Goal: Navigation & Orientation: Find specific page/section

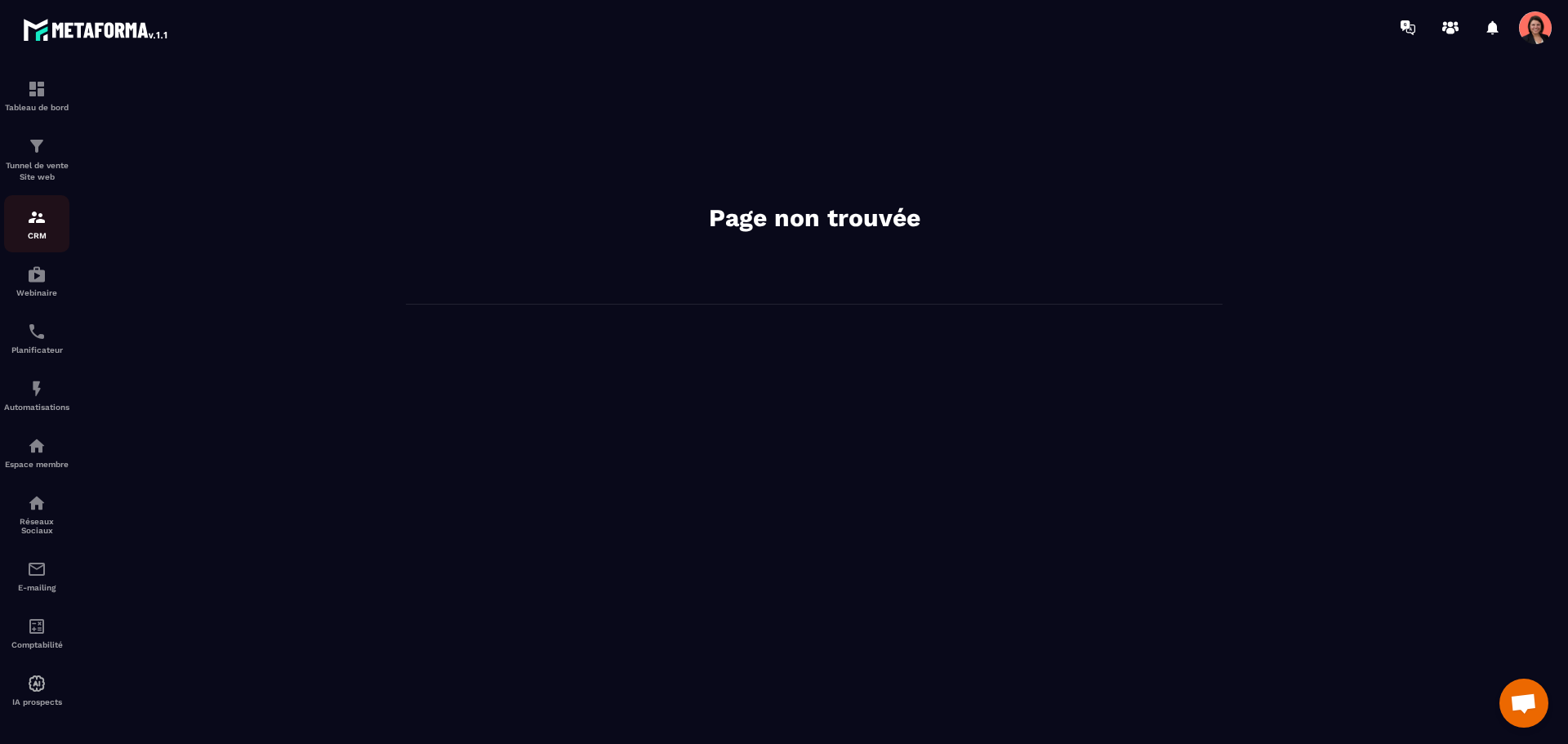
click at [28, 220] on img at bounding box center [36, 217] width 19 height 19
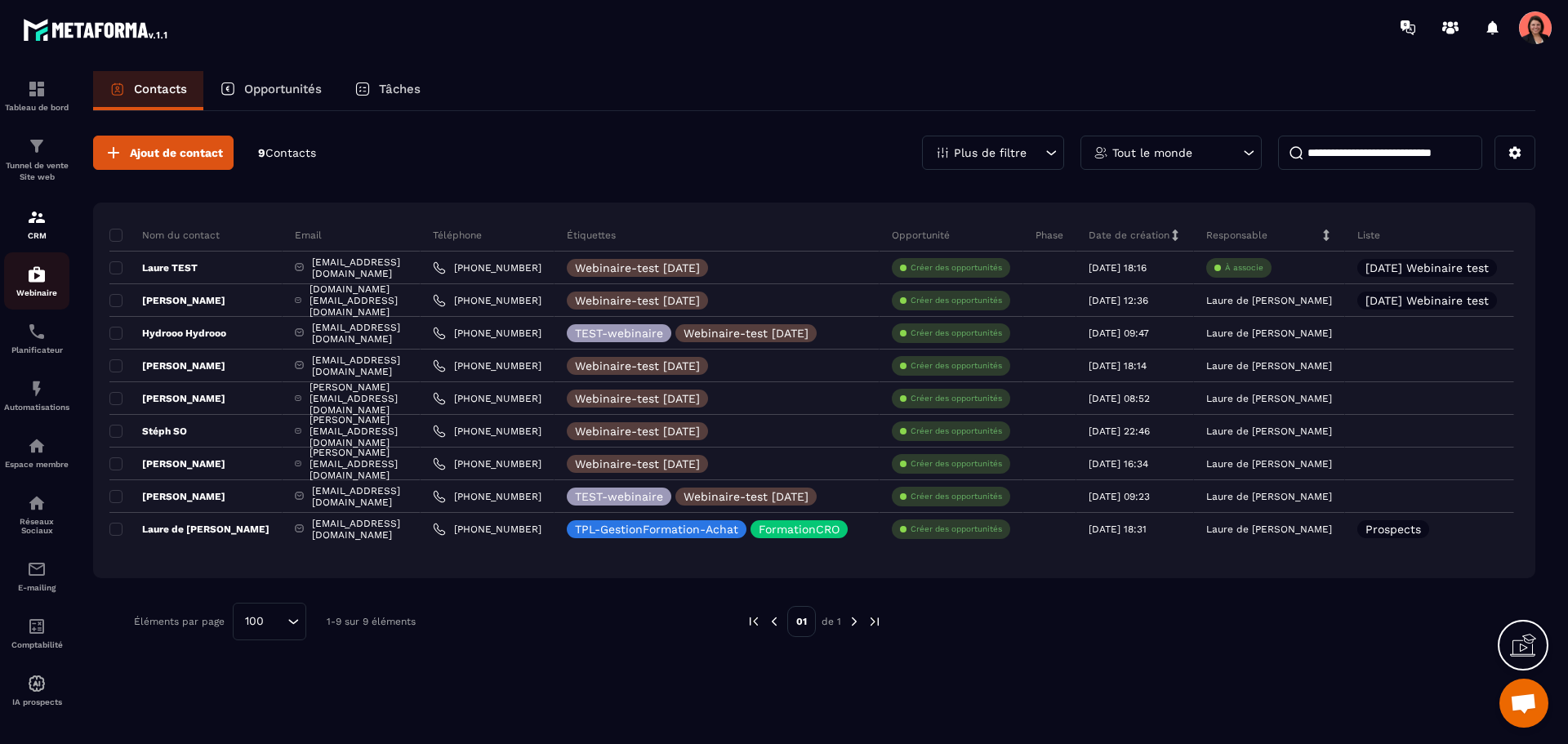
click at [33, 275] on img at bounding box center [36, 274] width 19 height 19
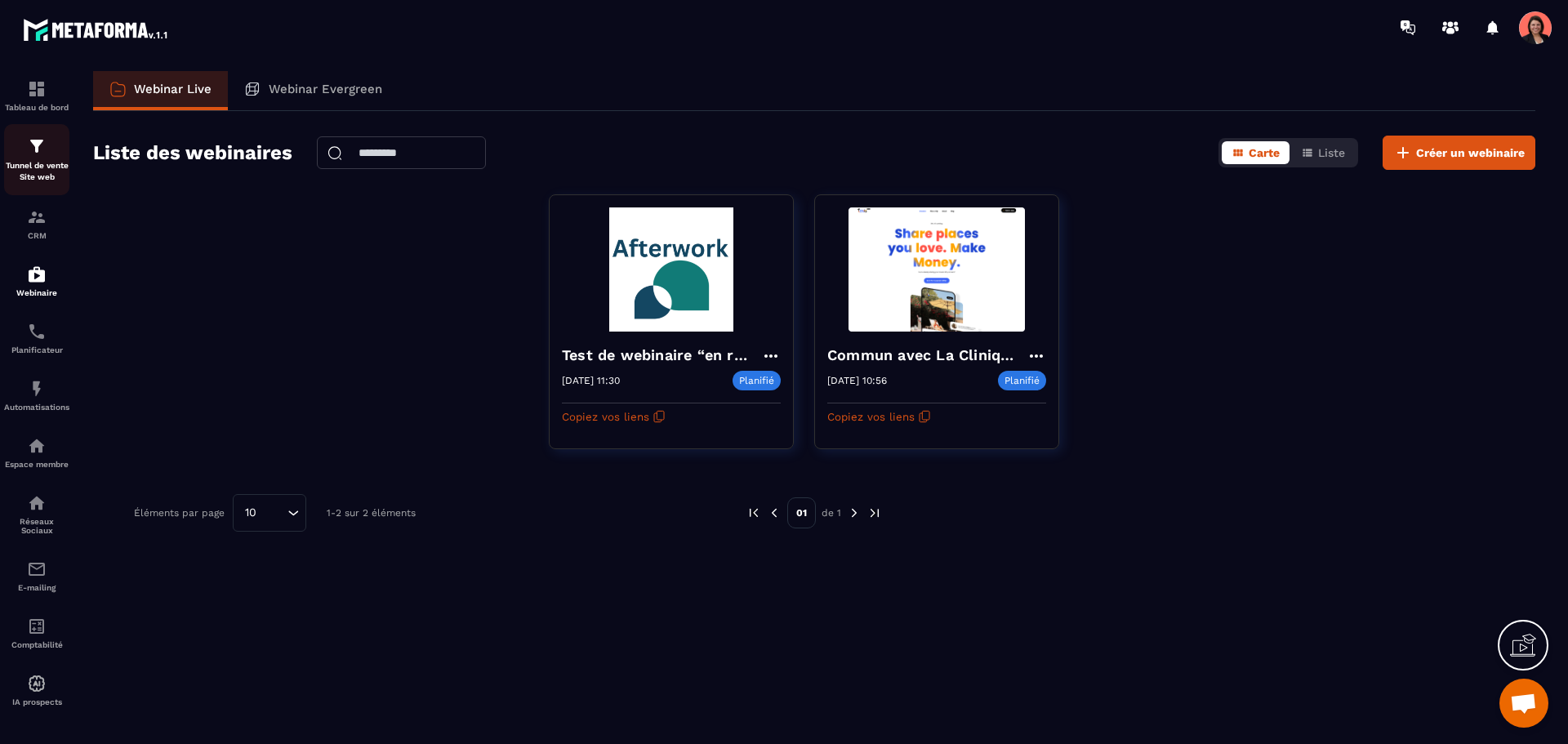
click at [40, 139] on img at bounding box center [36, 145] width 19 height 19
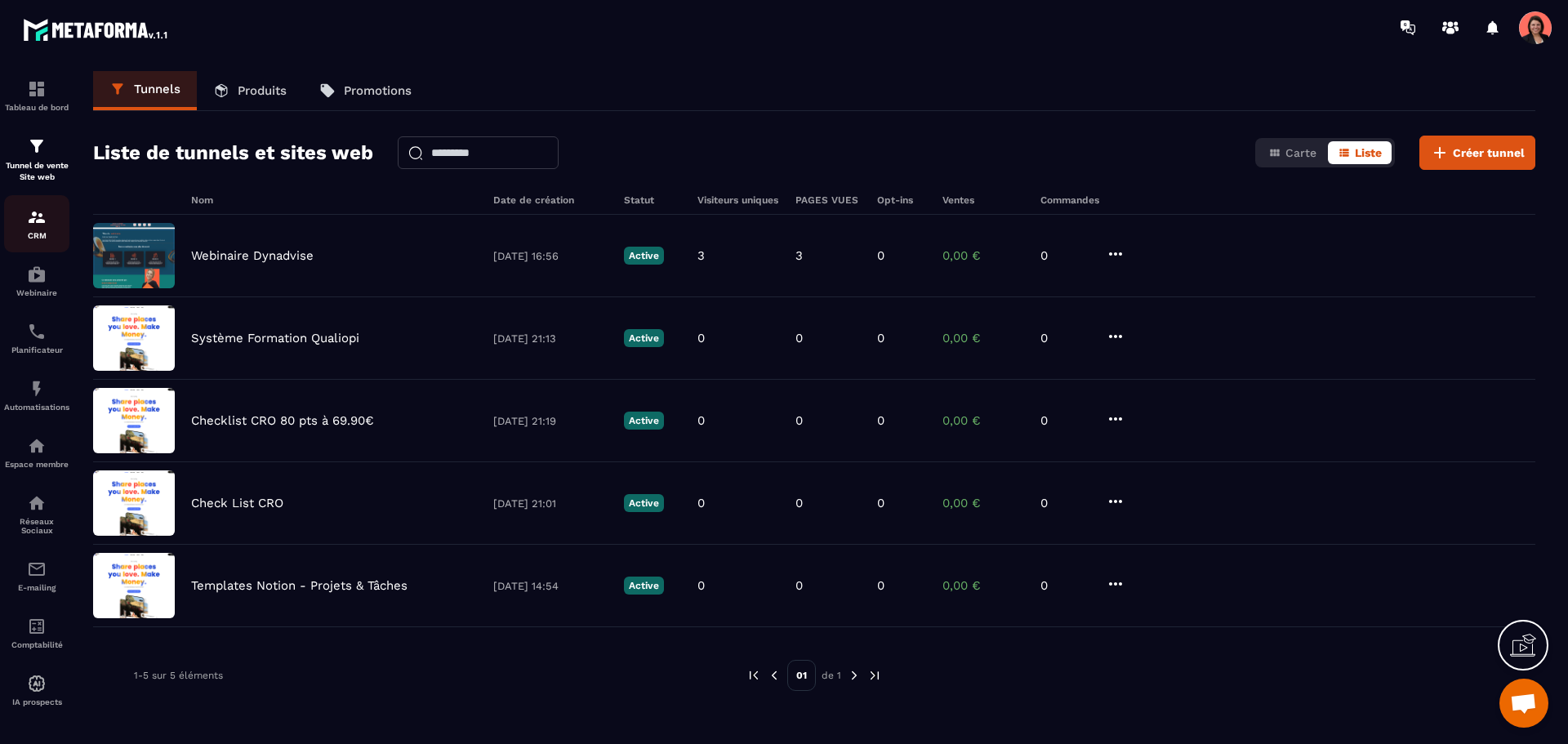
click at [40, 223] on img at bounding box center [36, 217] width 19 height 19
